Goal: Task Accomplishment & Management: Complete application form

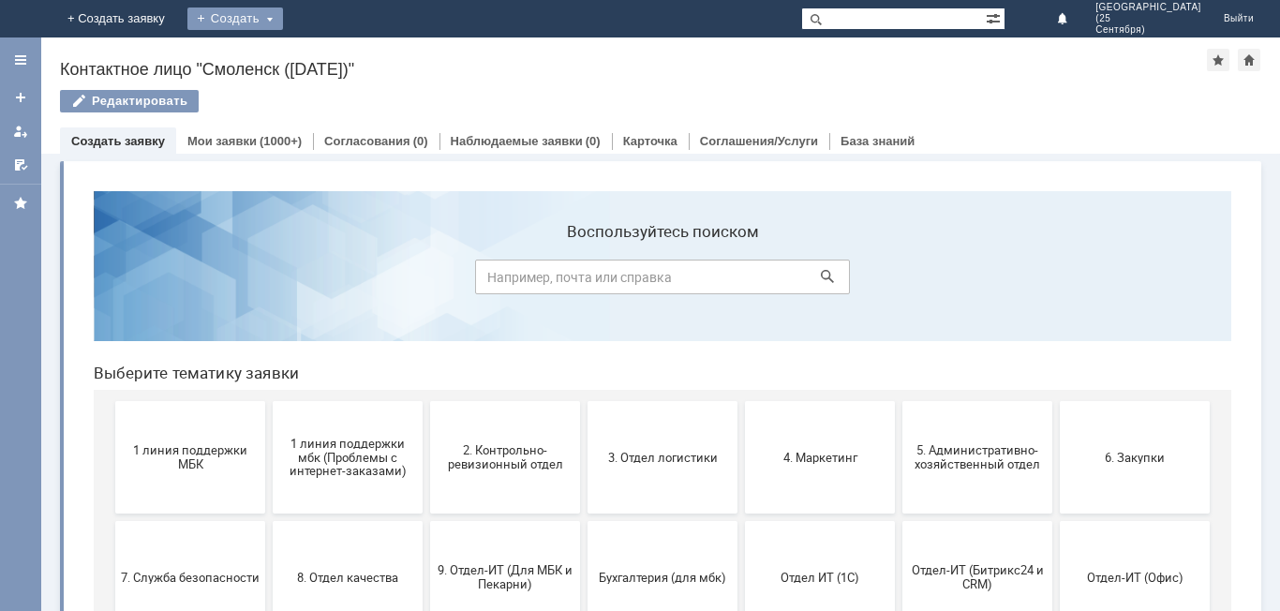
click at [283, 16] on div "Создать" at bounding box center [235, 18] width 96 height 22
click at [334, 59] on link "Заявка" at bounding box center [262, 56] width 142 height 22
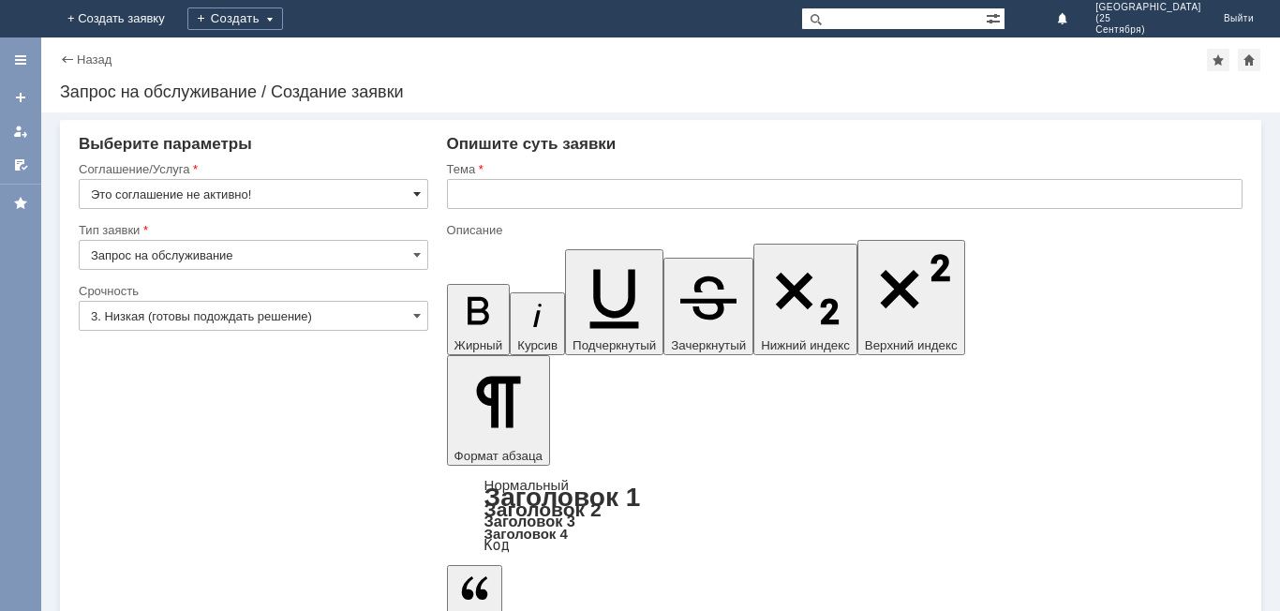
click at [414, 193] on span at bounding box center [416, 193] width 7 height 15
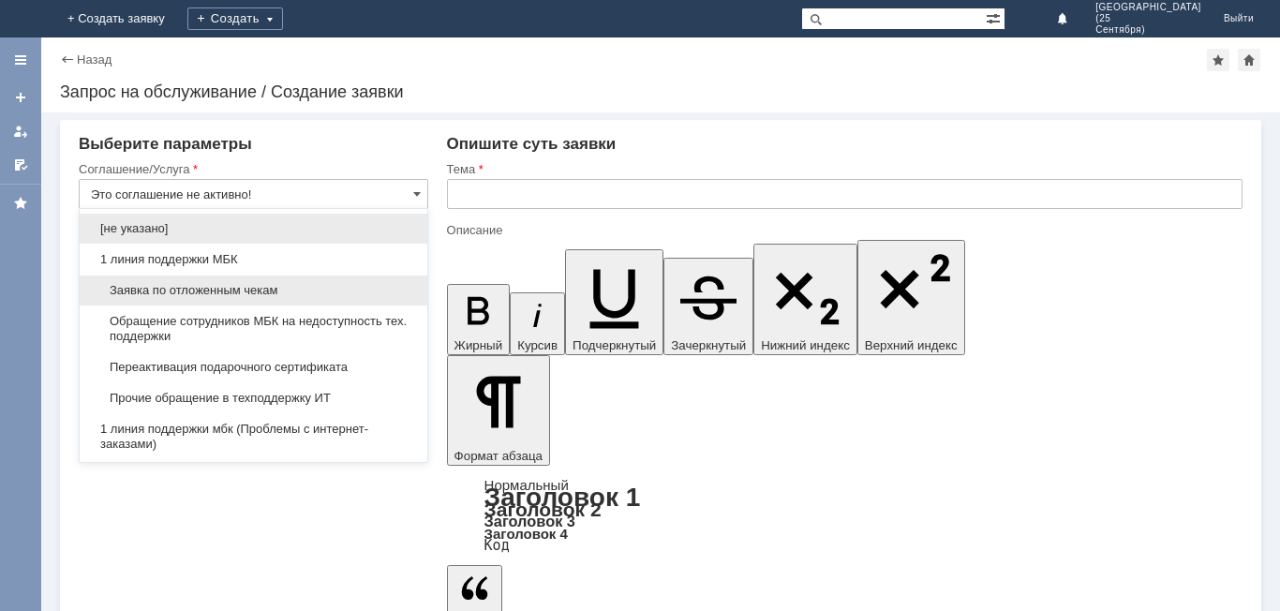
click at [355, 294] on span "Заявка по отложенным чекам" at bounding box center [253, 290] width 325 height 15
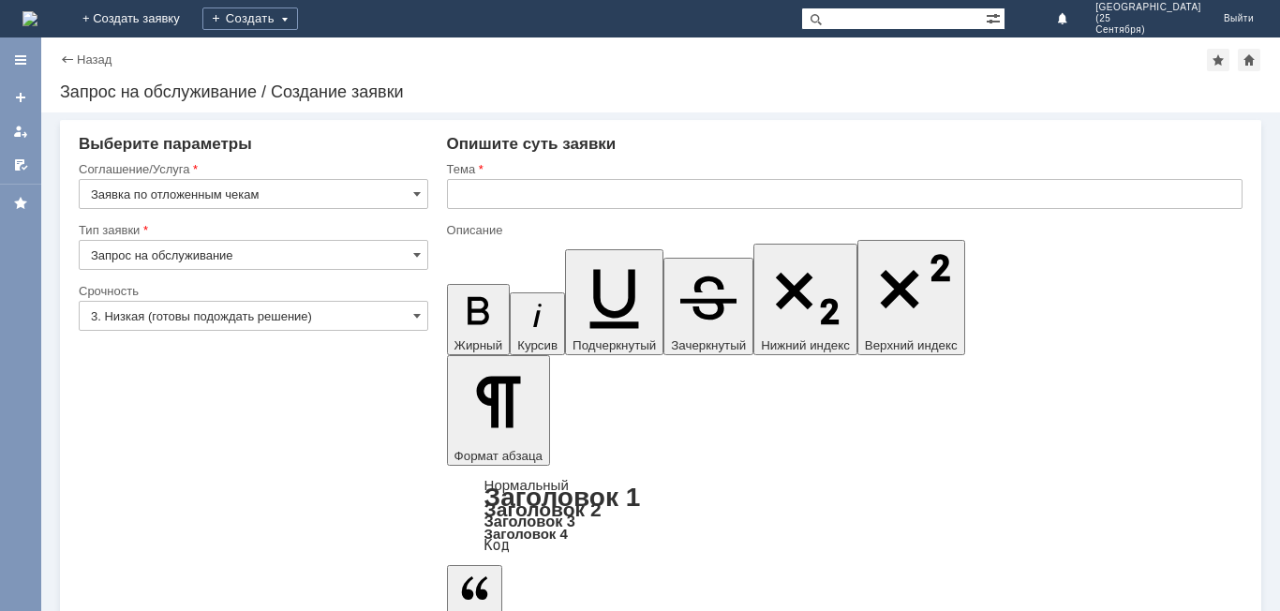
type input "Заявка по отложенным чекам"
click at [417, 318] on span at bounding box center [416, 315] width 7 height 15
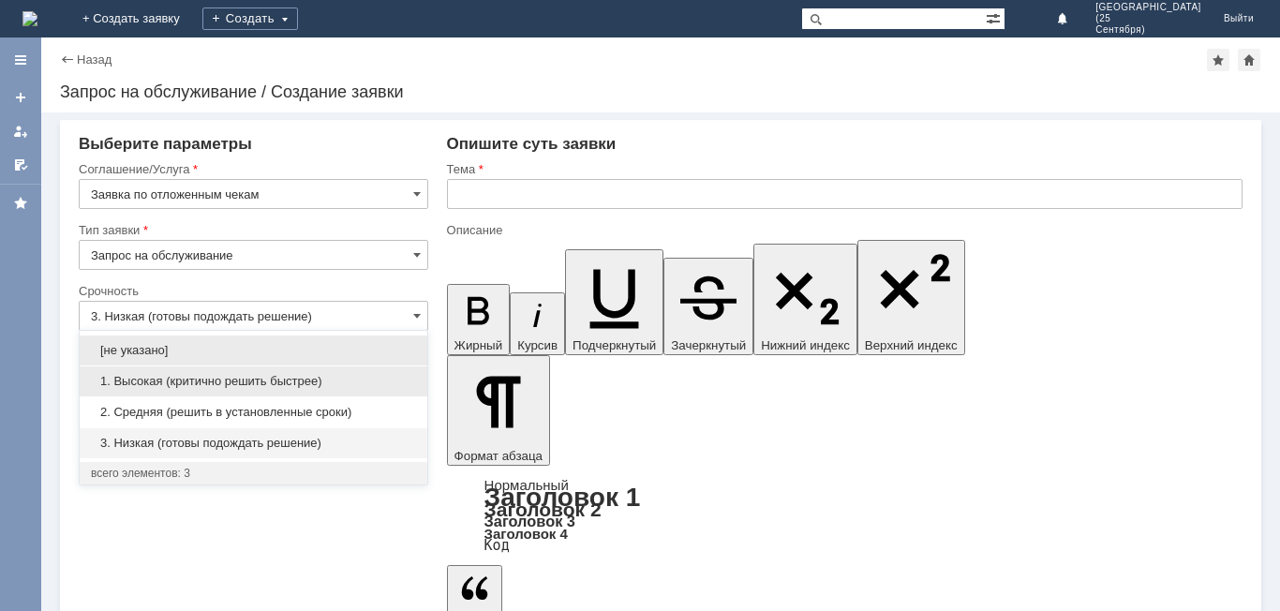
click at [367, 372] on div "1. Высокая (критично решить быстрее)" at bounding box center [254, 381] width 348 height 30
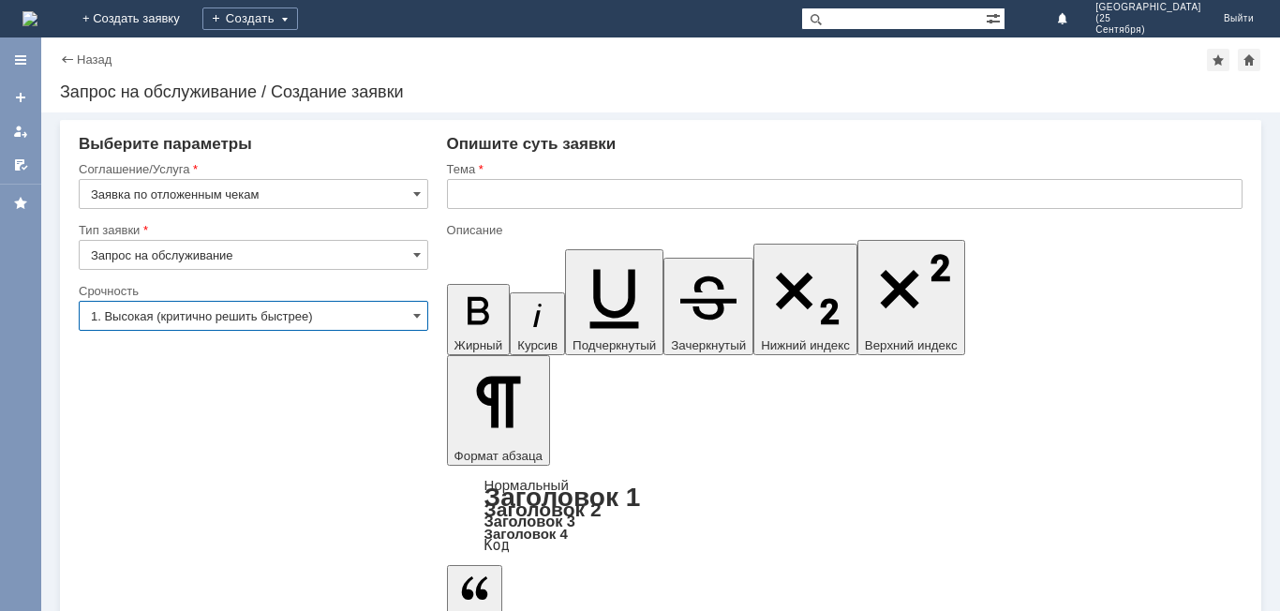
type input "1. Высокая (критично решить быстрее)"
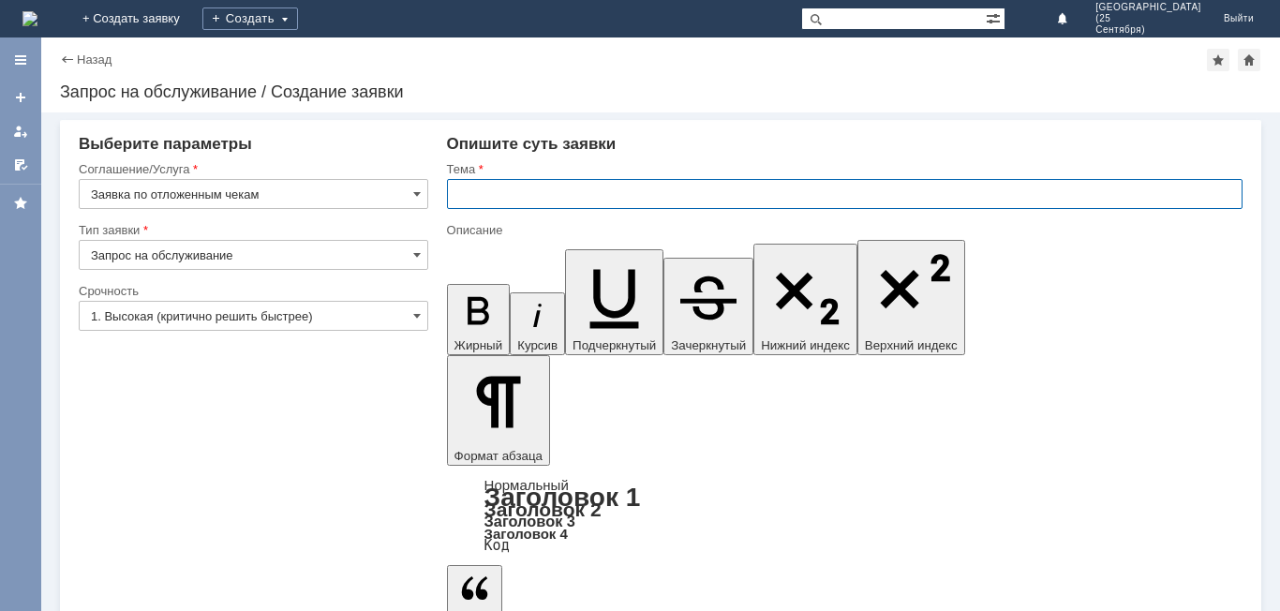
click at [503, 195] on input "text" at bounding box center [844, 194] width 795 height 30
type input "Отложенные чеки"
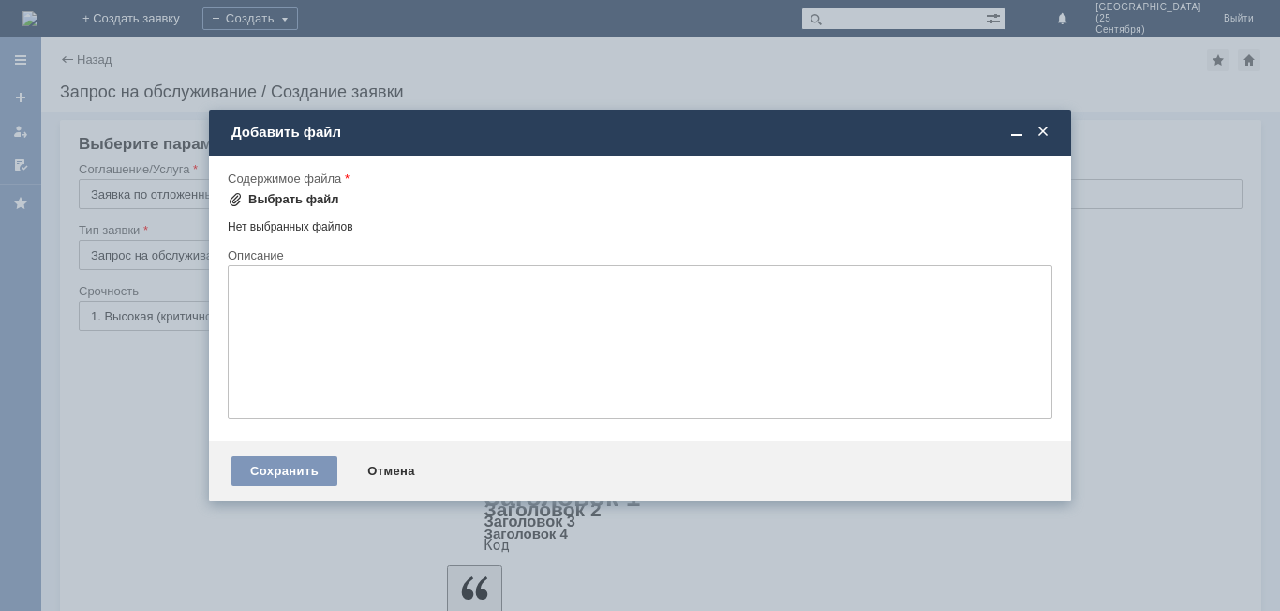
click at [294, 197] on div "Выбрать файл" at bounding box center [293, 199] width 91 height 15
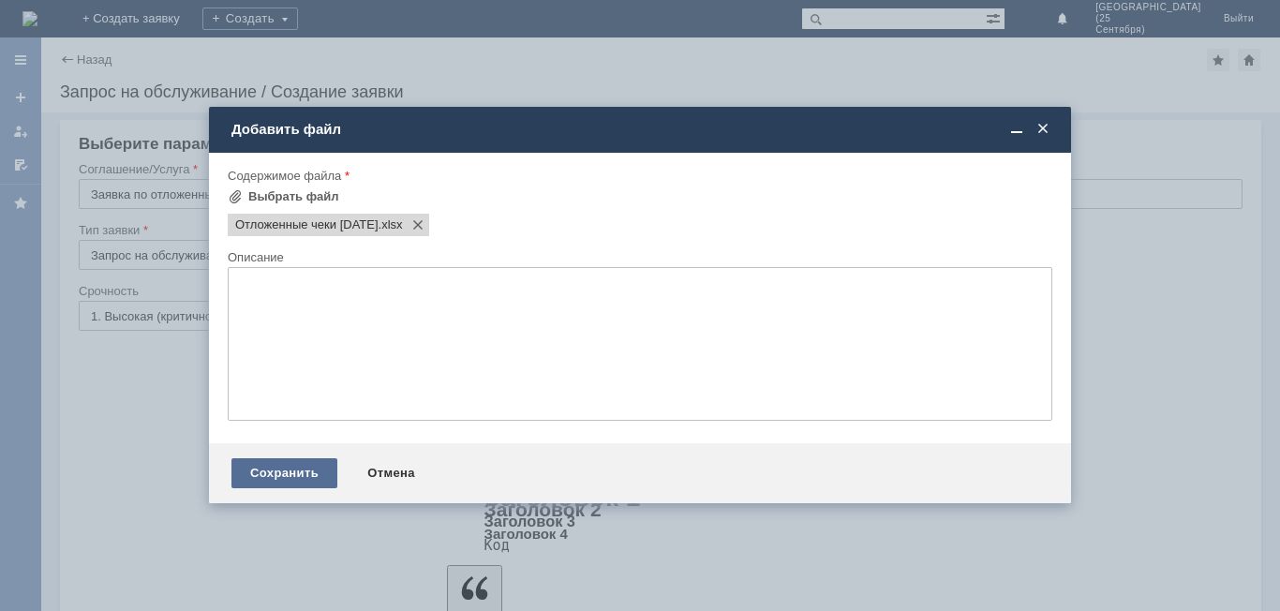
click at [293, 473] on div "Сохранить" at bounding box center [284, 473] width 106 height 30
